Goal: Task Accomplishment & Management: Use online tool/utility

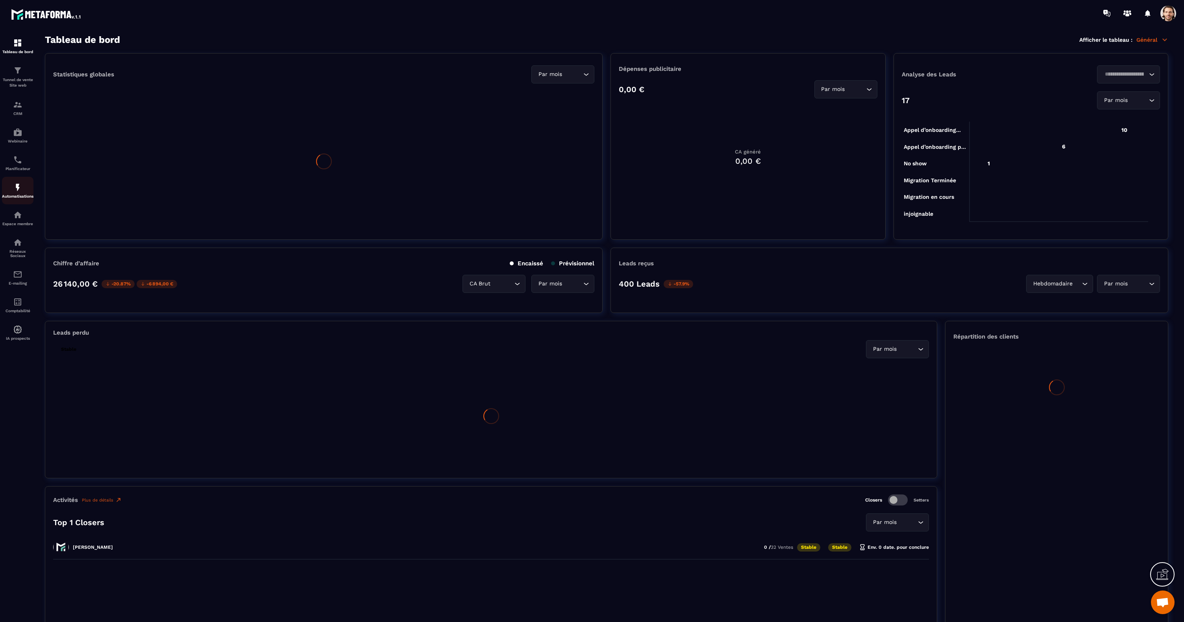
click at [20, 189] on img at bounding box center [17, 187] width 9 height 9
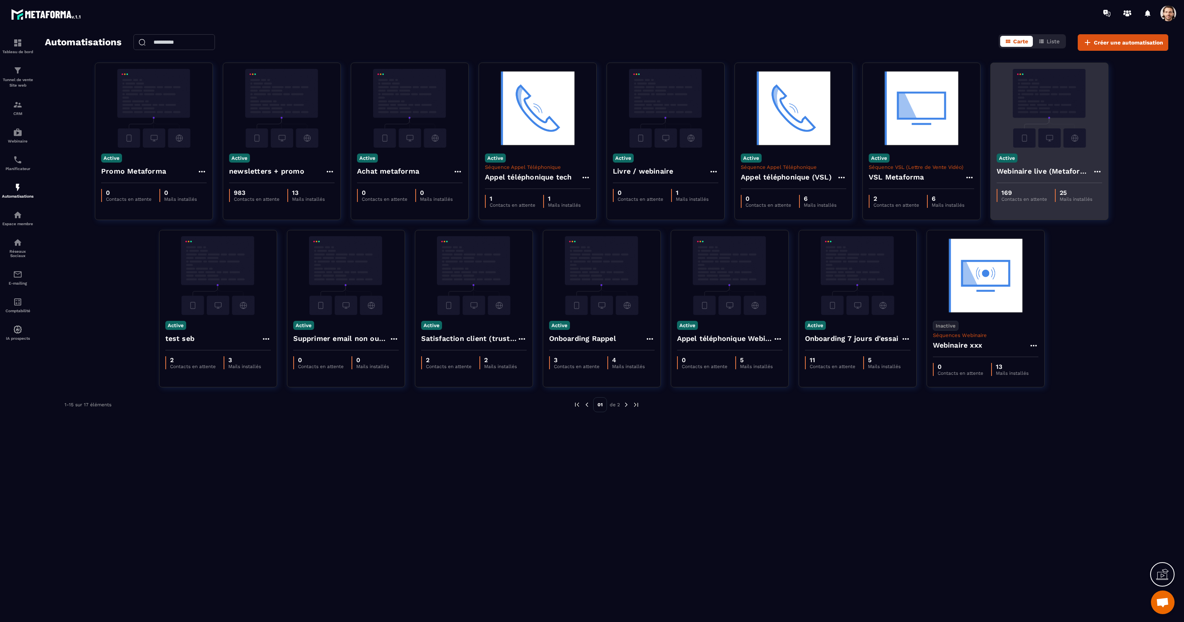
click at [1036, 112] on img at bounding box center [1050, 108] width 106 height 79
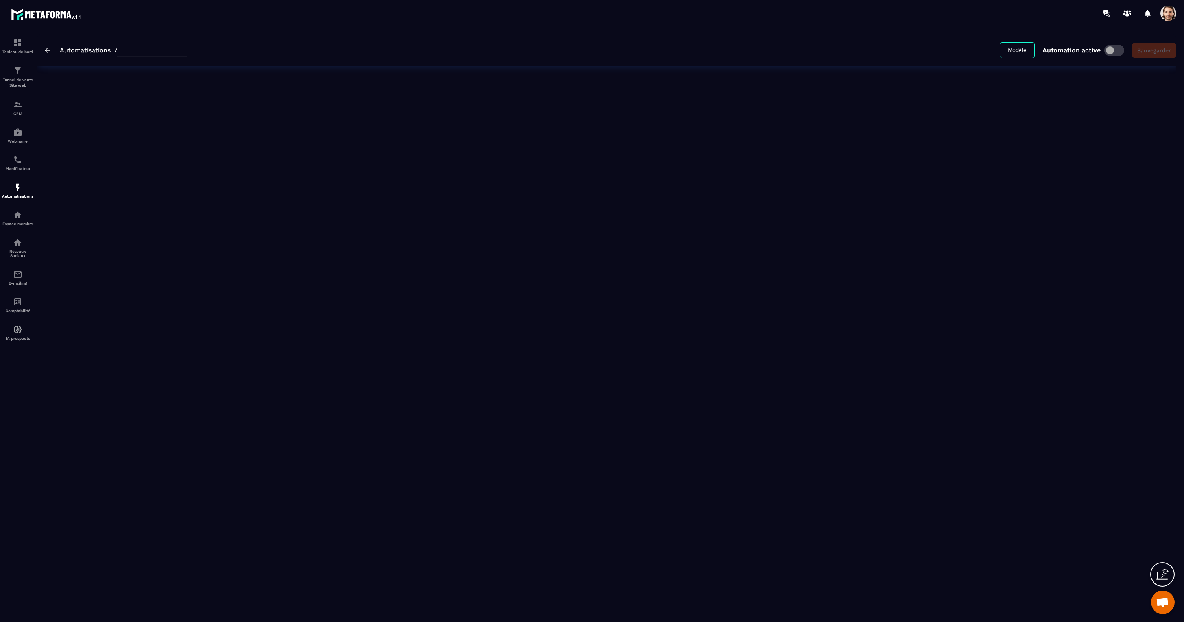
type input "**********"
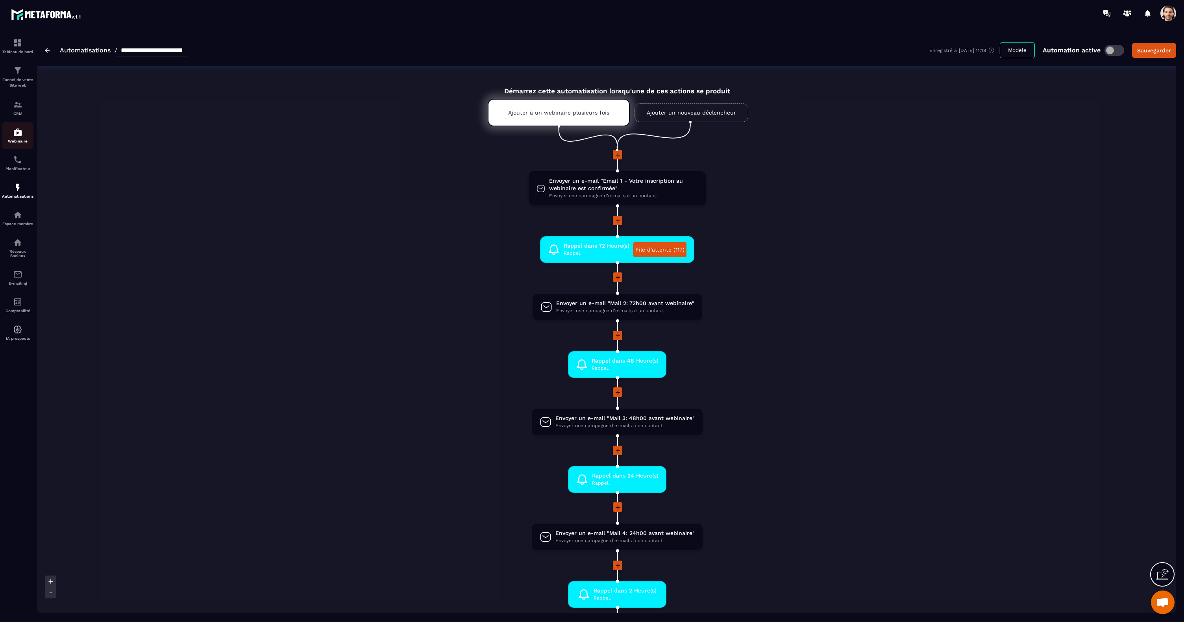
click at [19, 133] on img at bounding box center [17, 132] width 9 height 9
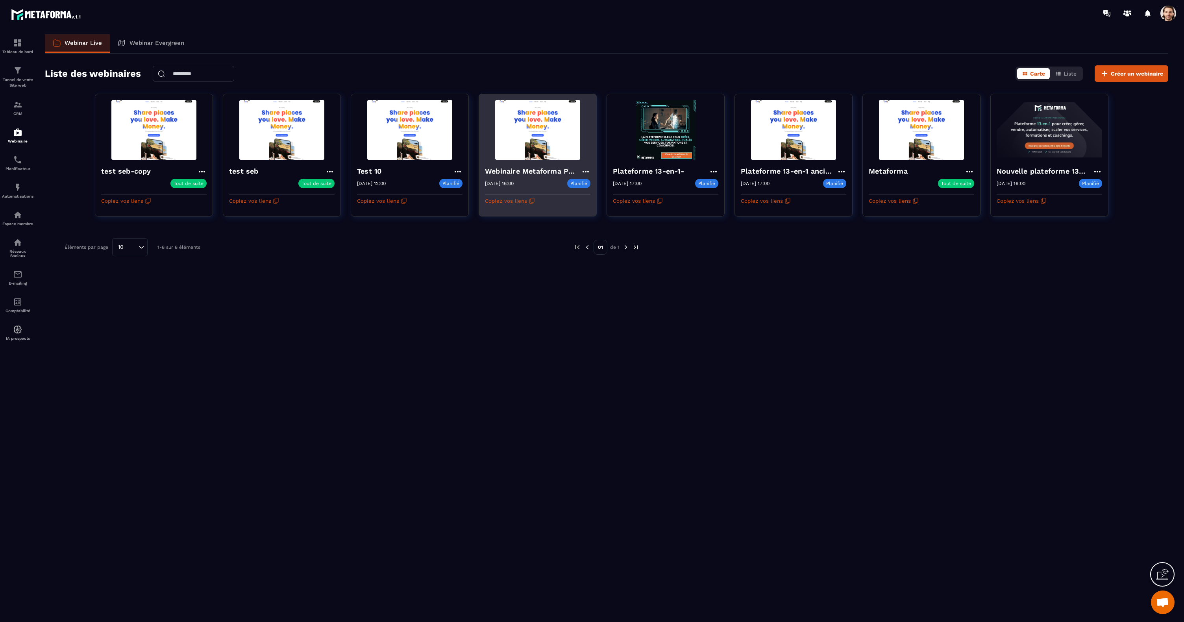
click at [587, 170] on icon at bounding box center [585, 171] width 9 height 9
click at [554, 233] on button "Rediffusion" at bounding box center [561, 230] width 51 height 14
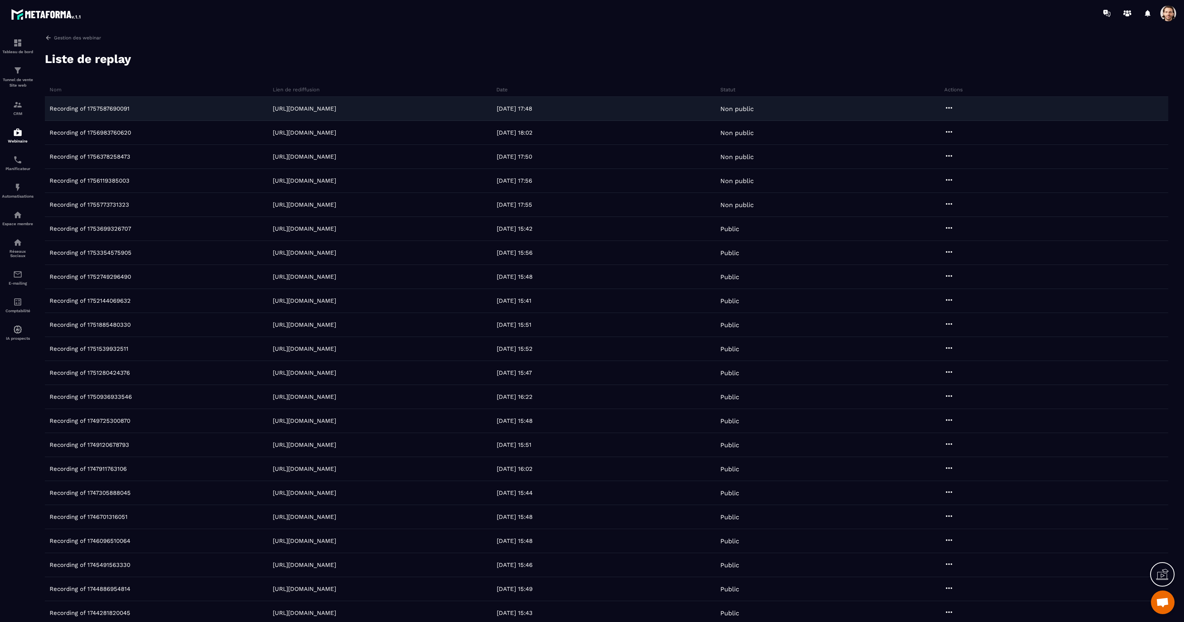
click at [951, 107] on icon at bounding box center [949, 108] width 6 height 2
click at [1044, 100] on div "Recording of 1757587690091 [URL][DOMAIN_NAME] [DATE] 17:48 Non public Public Té…" at bounding box center [607, 109] width 1124 height 24
click at [948, 107] on icon at bounding box center [948, 107] width 9 height 9
click at [886, 112] on div "Non public" at bounding box center [830, 108] width 224 height 7
drag, startPoint x: 945, startPoint y: 109, endPoint x: 940, endPoint y: 104, distance: 7.0
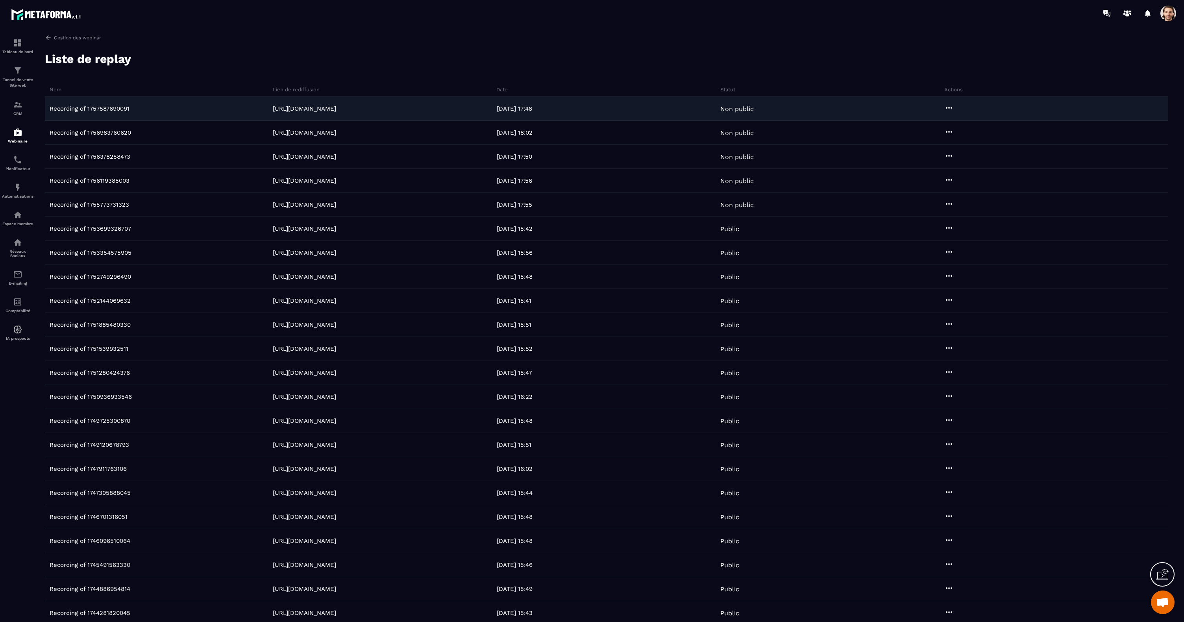
click at [944, 108] on icon at bounding box center [948, 107] width 9 height 9
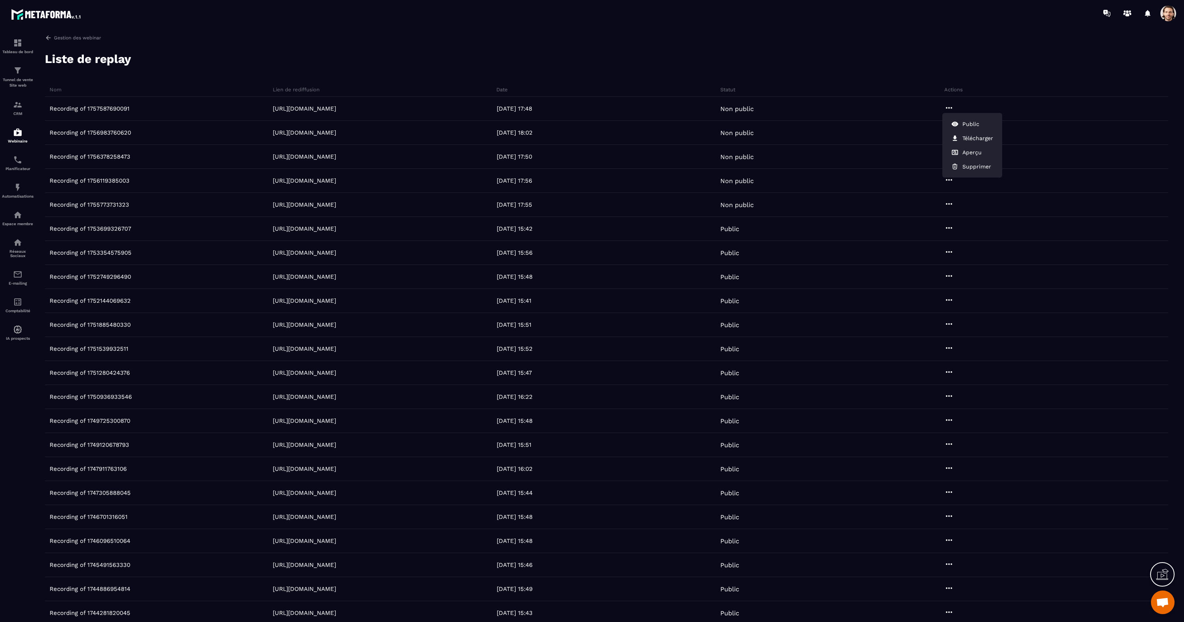
click at [897, 69] on div "Gestion des webinar Liste de replay Nom Lien de rediffusion Date Statut Actions…" at bounding box center [606, 326] width 1139 height 585
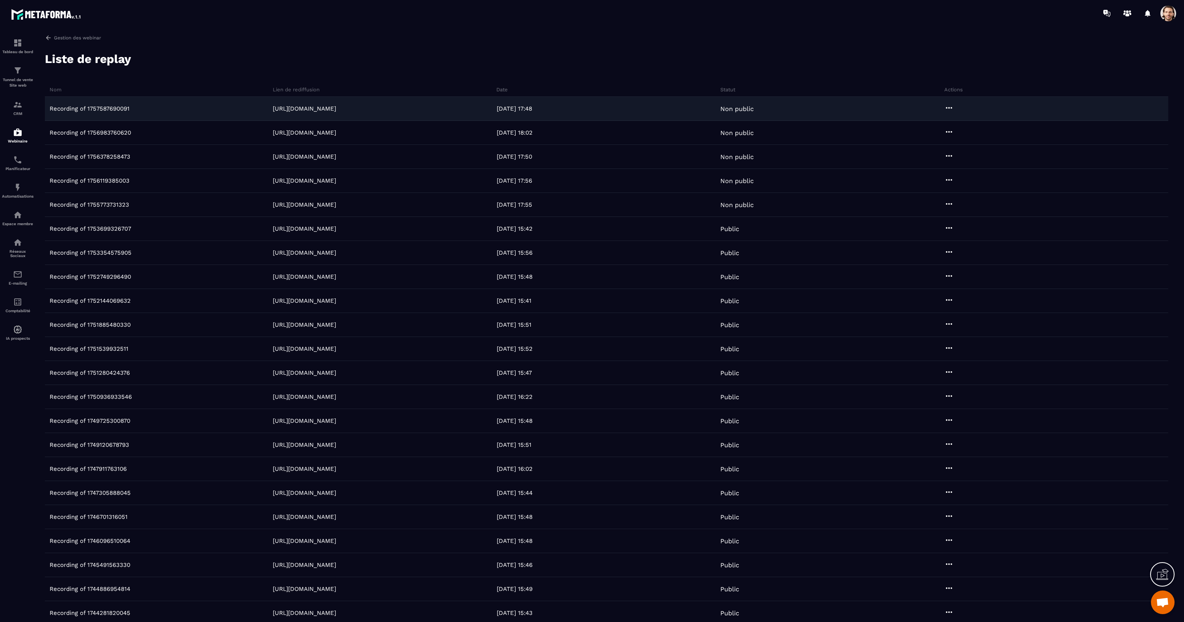
click at [950, 108] on icon at bounding box center [949, 108] width 6 height 2
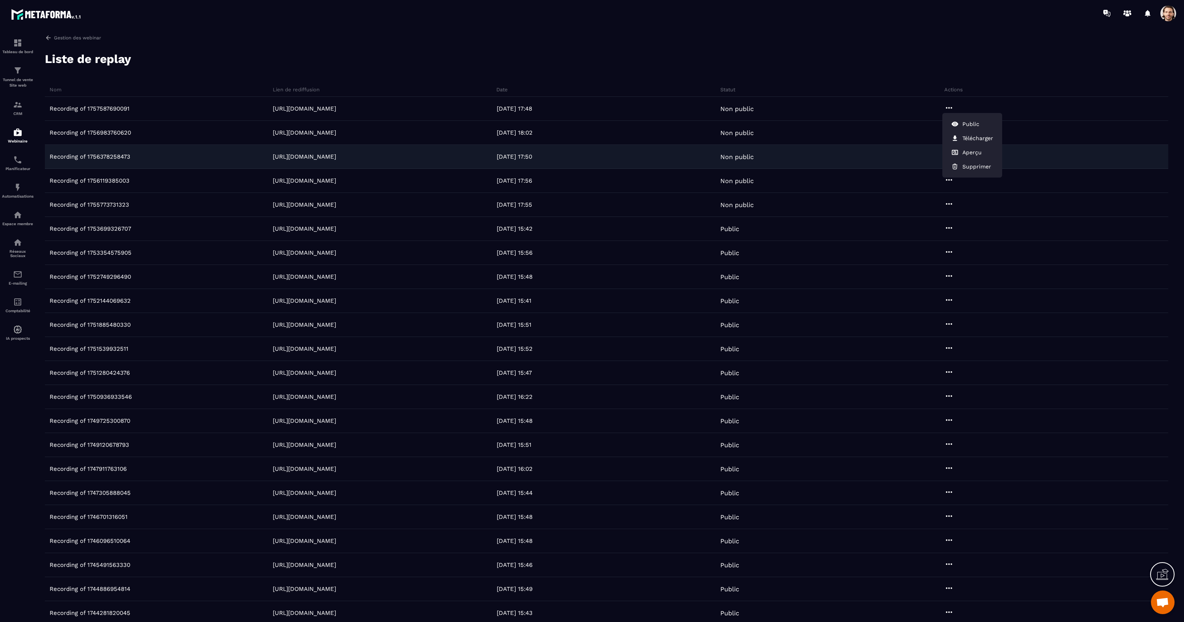
click at [867, 159] on div "Non public" at bounding box center [830, 156] width 224 height 7
